Goal: Information Seeking & Learning: Learn about a topic

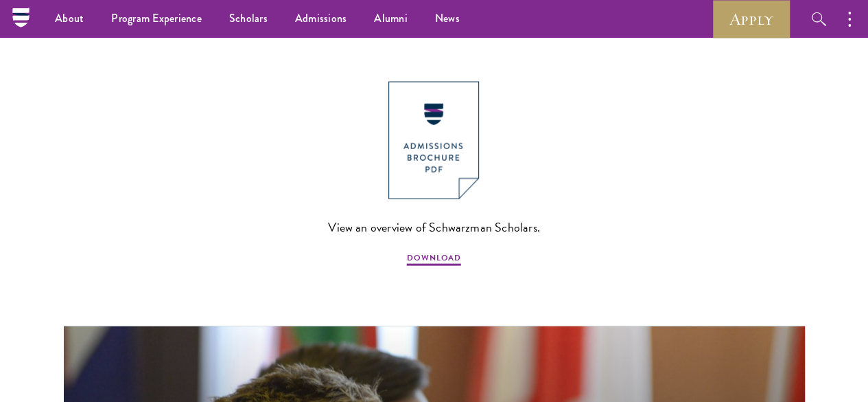
scroll to position [1335, 0]
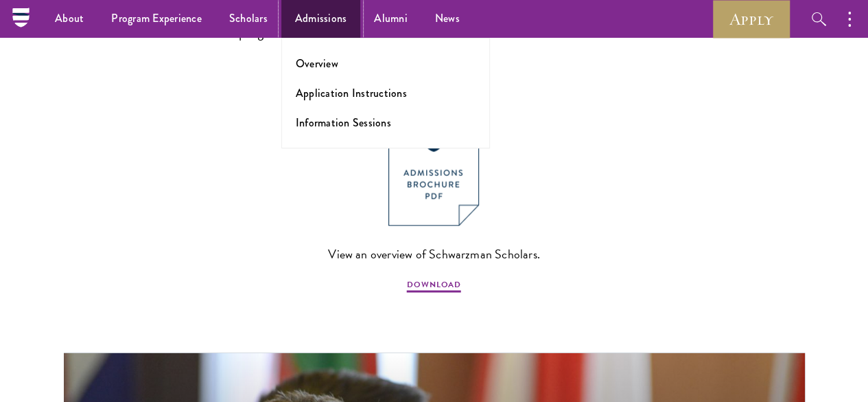
click at [312, 11] on link "Admissions" at bounding box center [321, 19] width 80 height 38
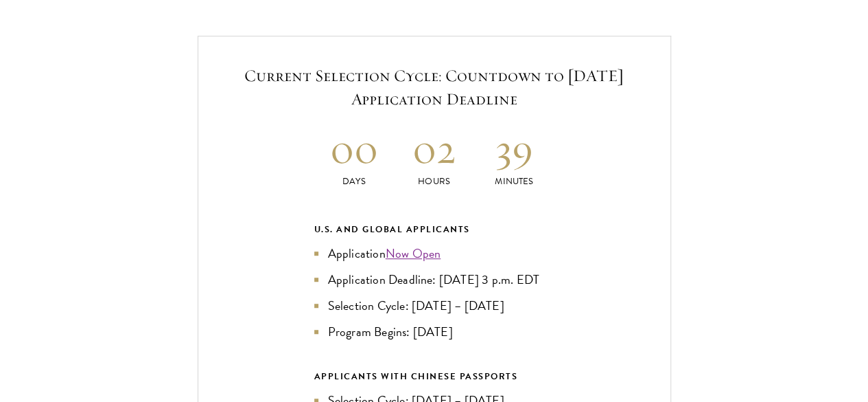
scroll to position [2900, 0]
